Goal: Task Accomplishment & Management: Manage account settings

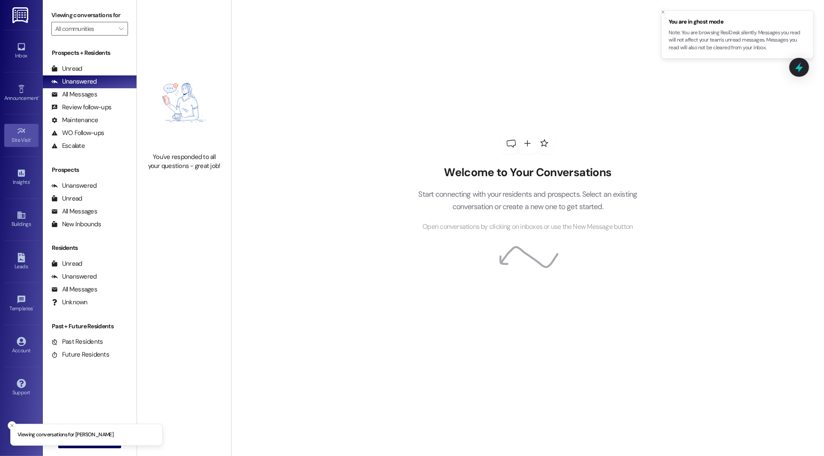
click at [21, 127] on icon at bounding box center [21, 130] width 9 height 9
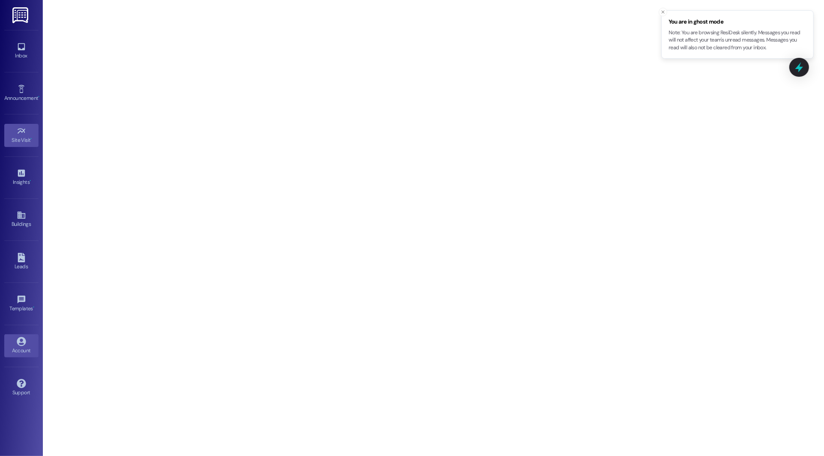
click at [21, 346] on div "Account" at bounding box center [21, 350] width 43 height 9
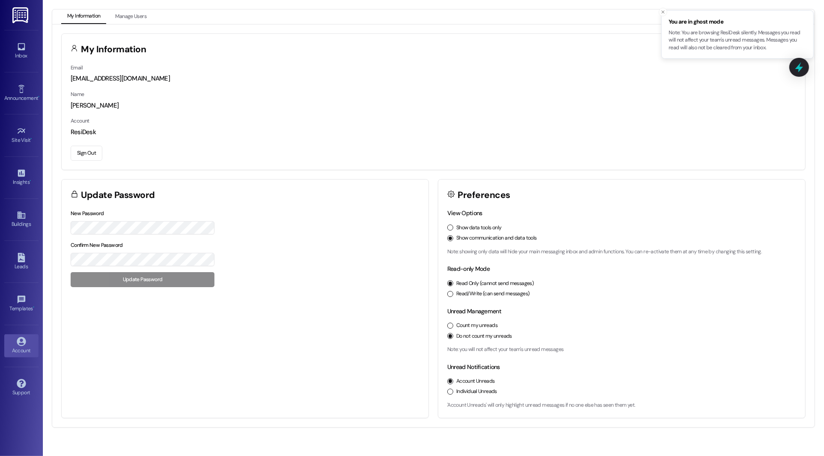
click at [88, 153] on button "Sign Out" at bounding box center [87, 153] width 32 height 15
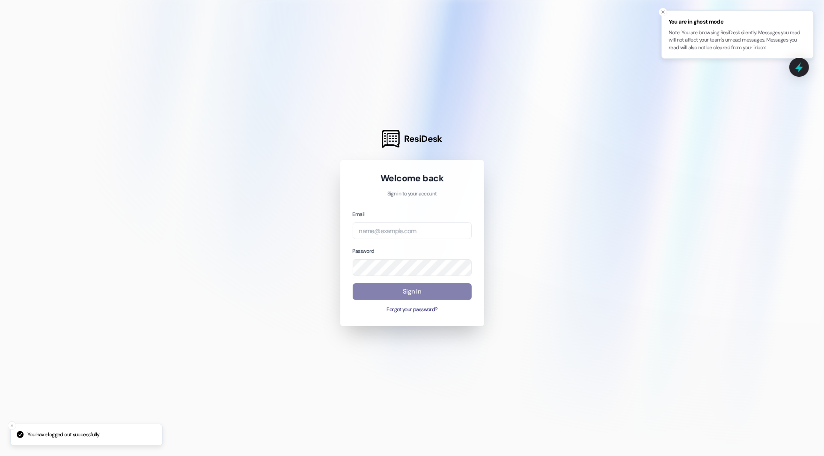
click at [415, 217] on div "Email" at bounding box center [412, 224] width 119 height 30
click at [415, 231] on input "email" at bounding box center [412, 230] width 119 height 17
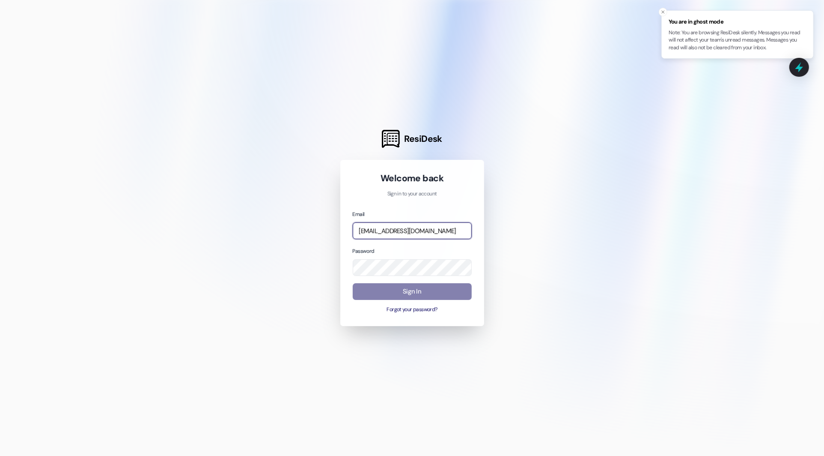
type input "[EMAIL_ADDRESS][DOMAIN_NAME]"
